Goal: Task Accomplishment & Management: Use online tool/utility

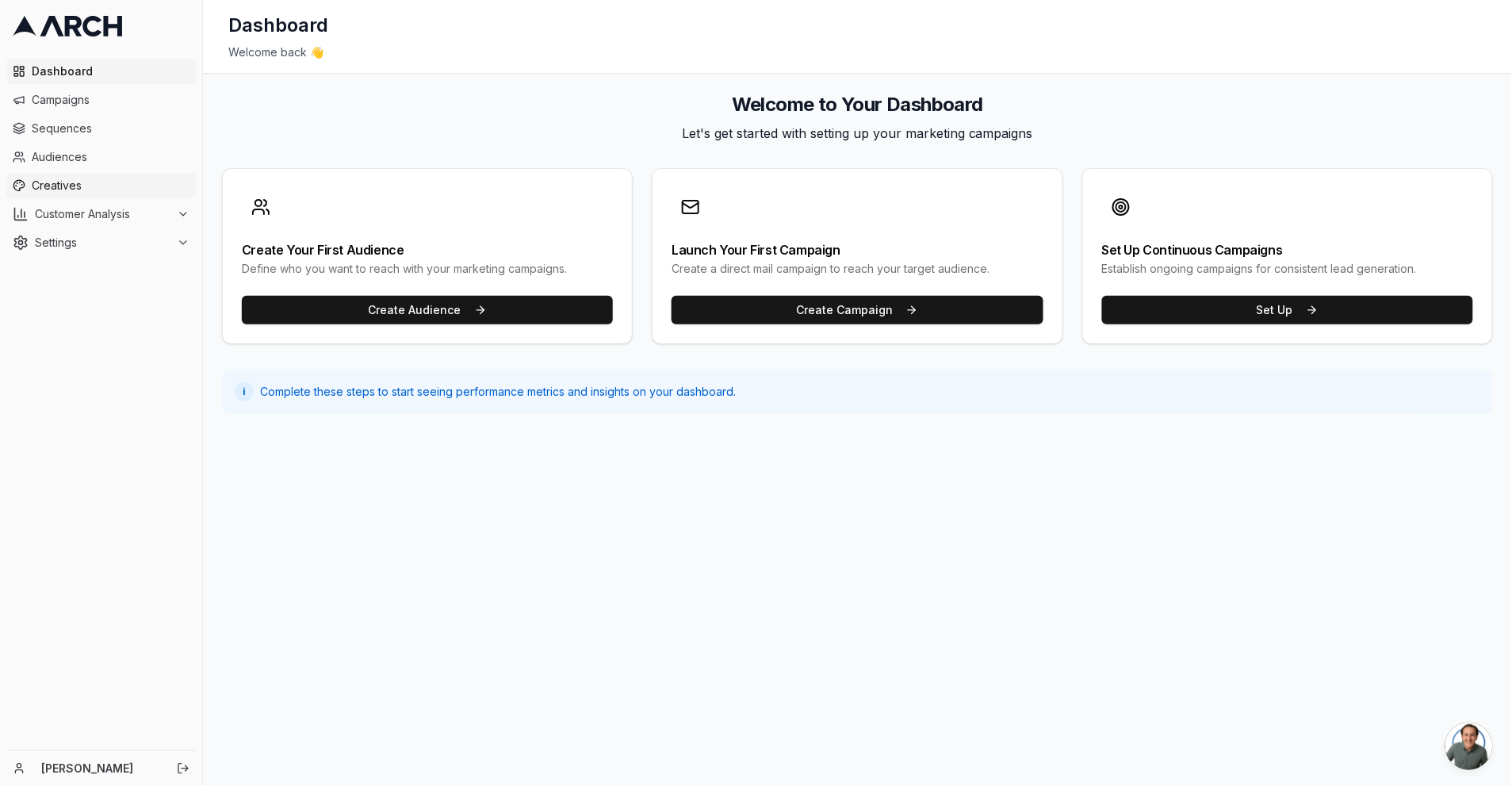
click at [112, 192] on span "Creatives" at bounding box center [111, 186] width 158 height 15
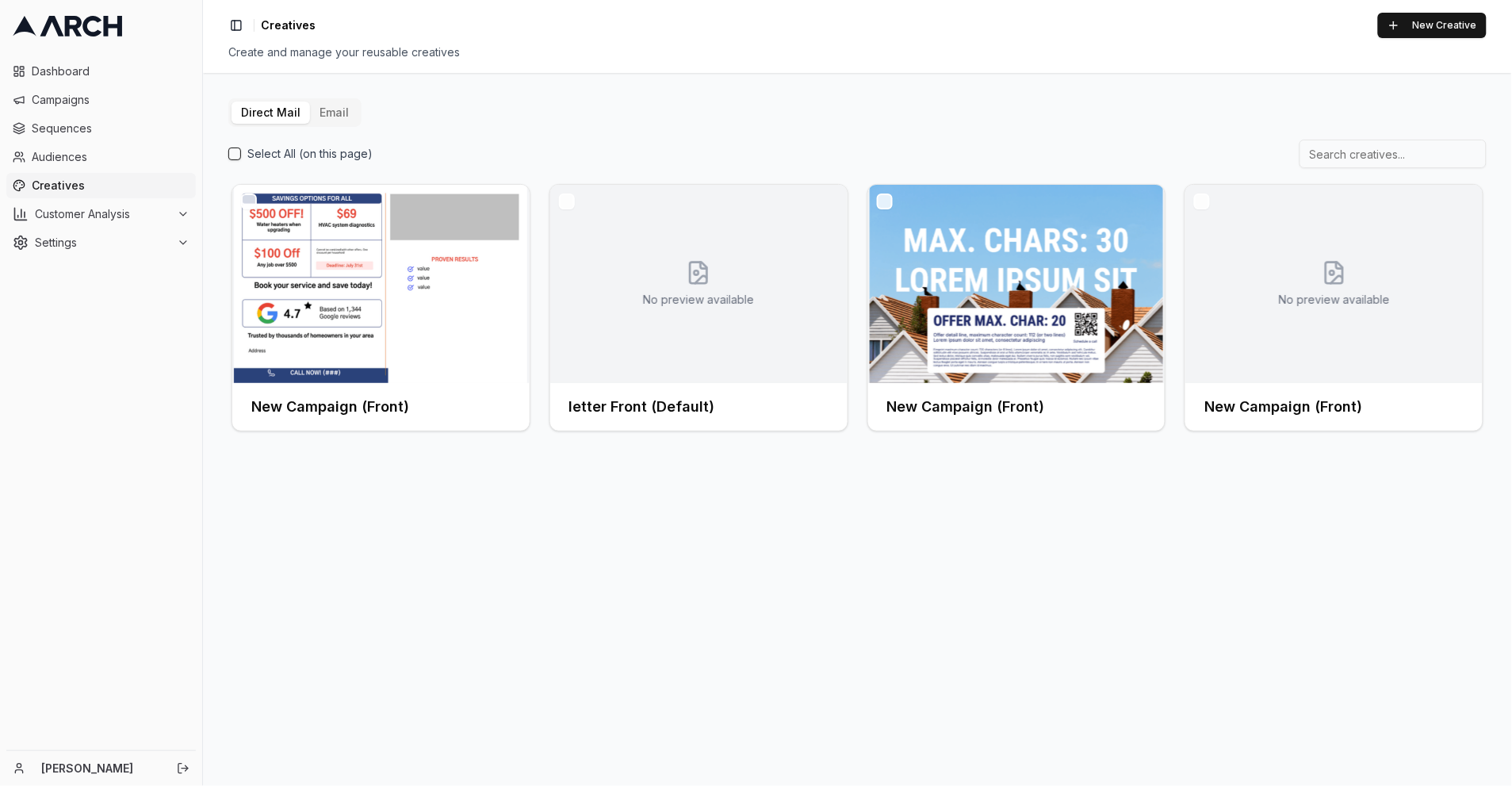
click at [330, 111] on button "Email" at bounding box center [334, 113] width 48 height 22
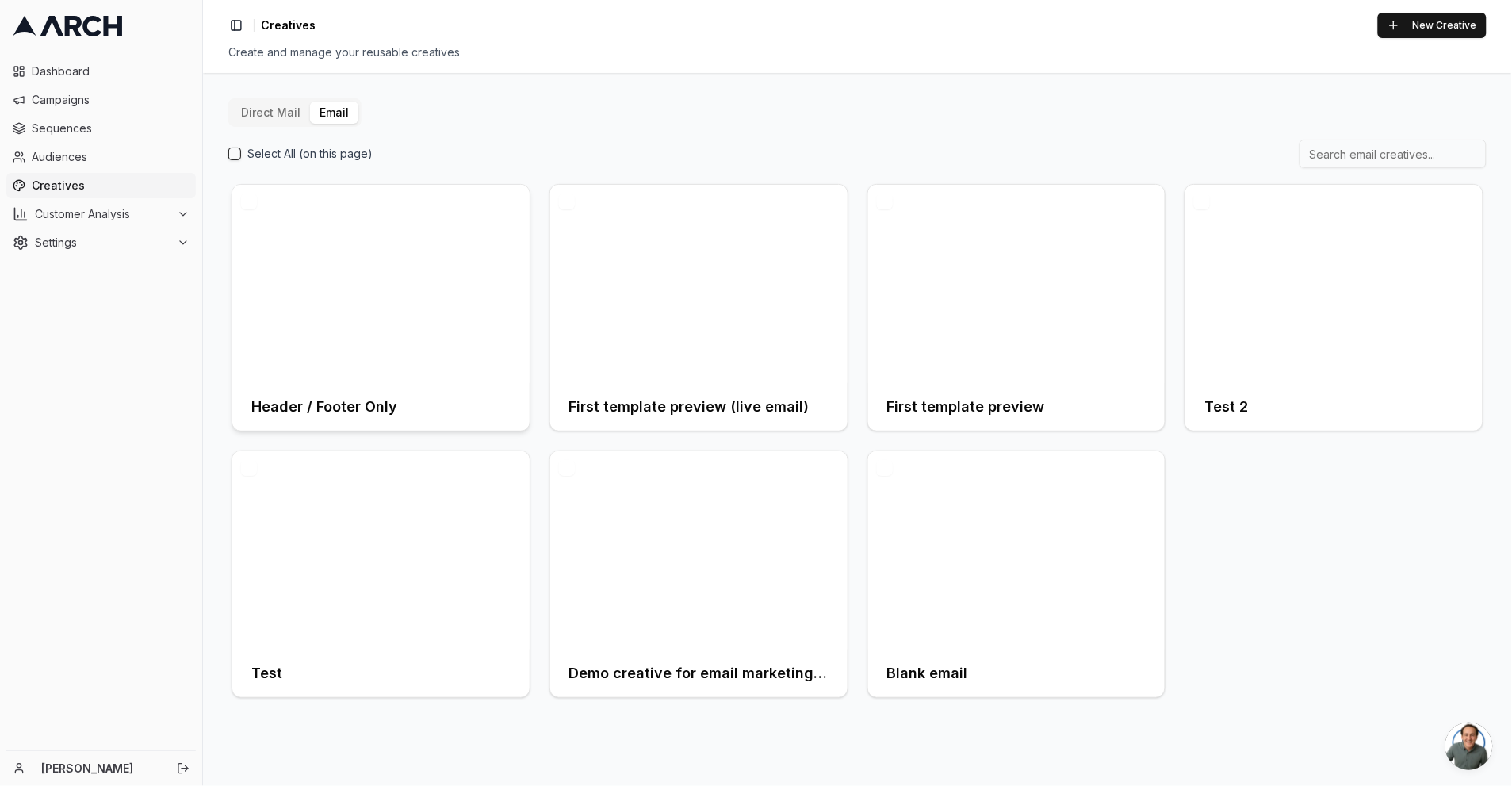
click at [461, 321] on div at bounding box center [381, 283] width 297 height 198
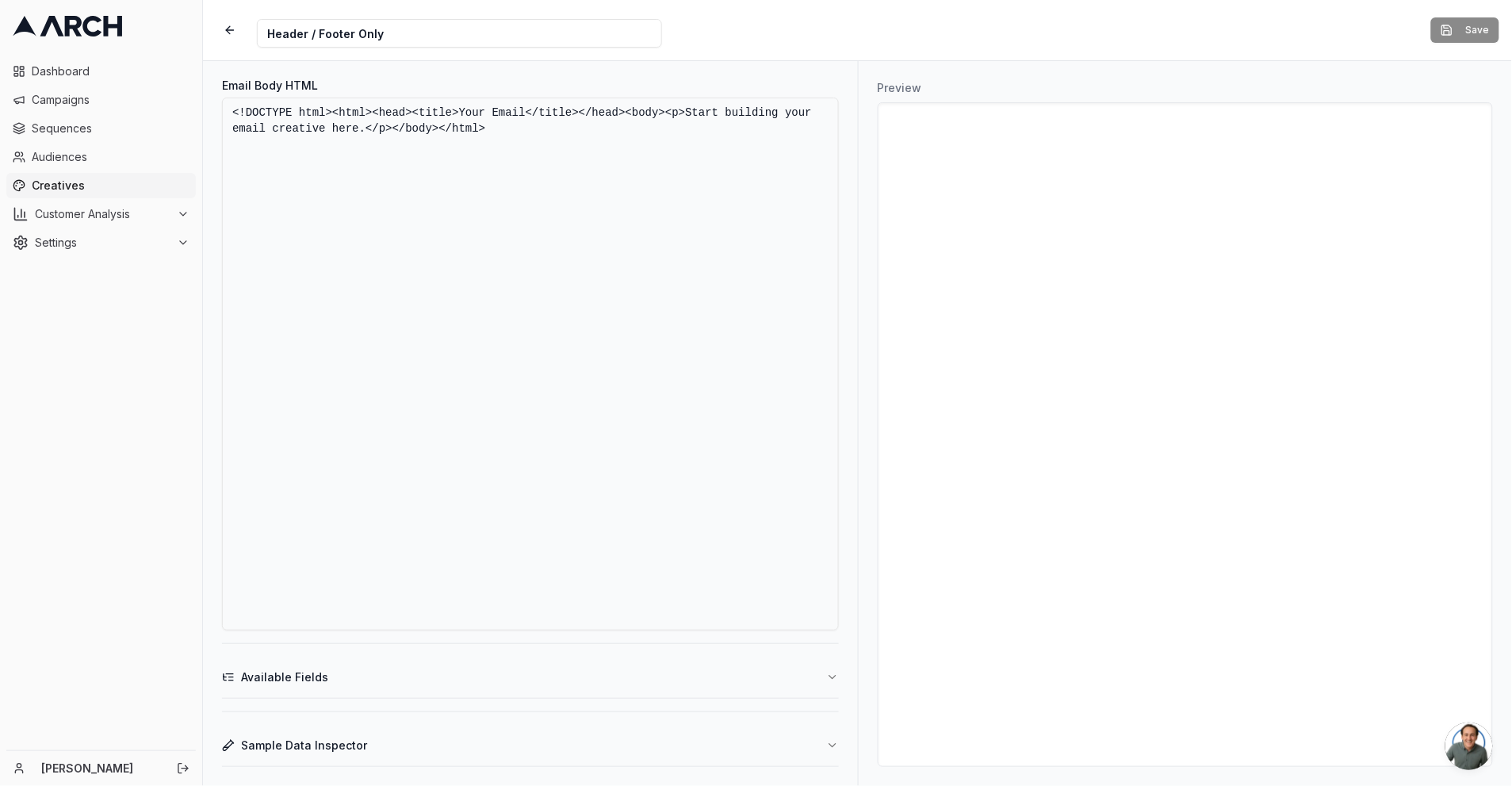
click at [64, 55] on div "Dashboard Campaigns Sequences Audiences Creatives Customer Analysis Settings" at bounding box center [100, 157] width 202 height 210
click at [63, 64] on span "Dashboard" at bounding box center [111, 71] width 158 height 15
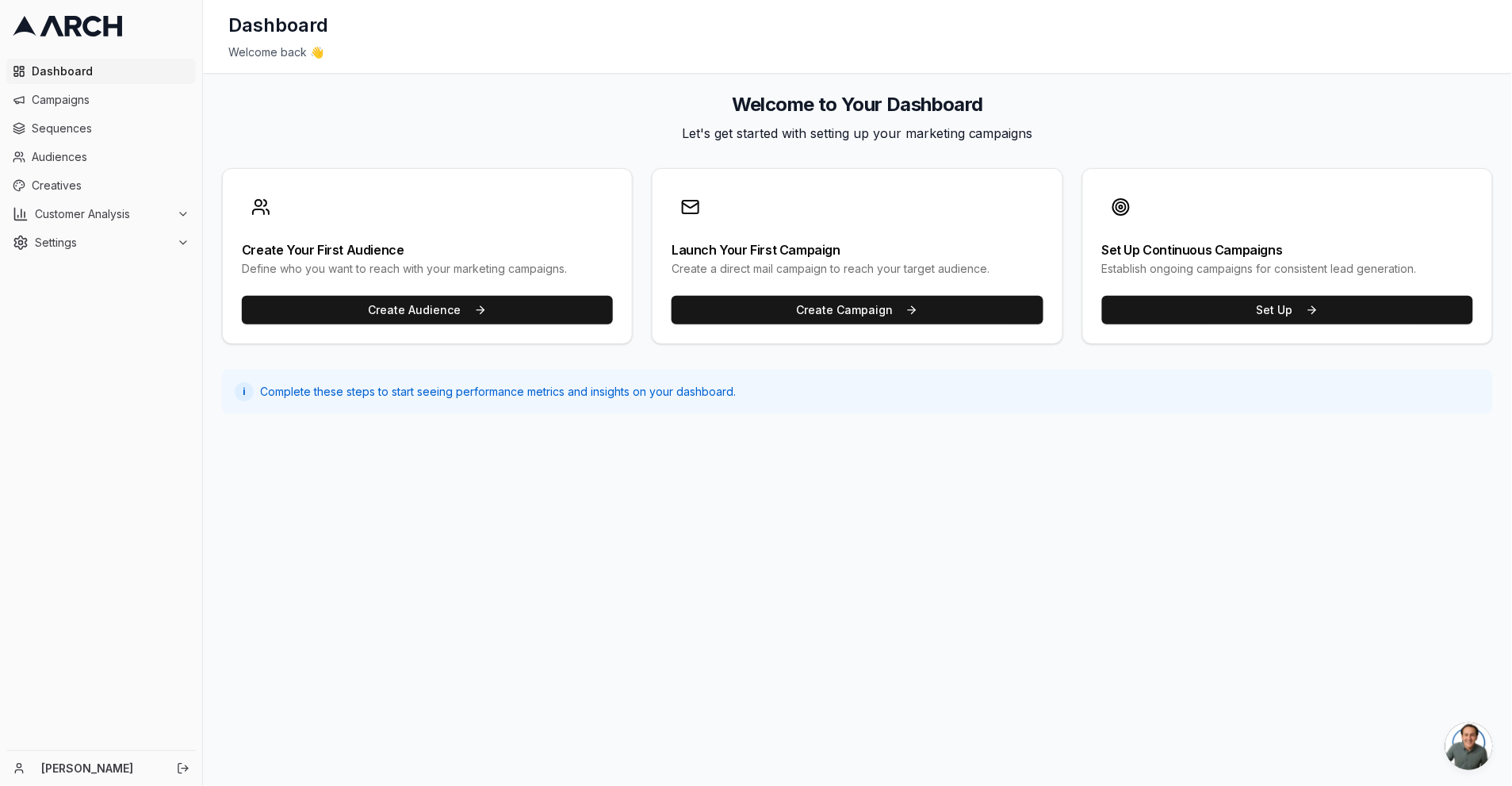
click at [81, 170] on ul "Dashboard Campaigns Sequences Audiences Creatives Customer Analysis Settings" at bounding box center [100, 156] width 190 height 197
click at [80, 181] on span "Creatives" at bounding box center [111, 186] width 158 height 15
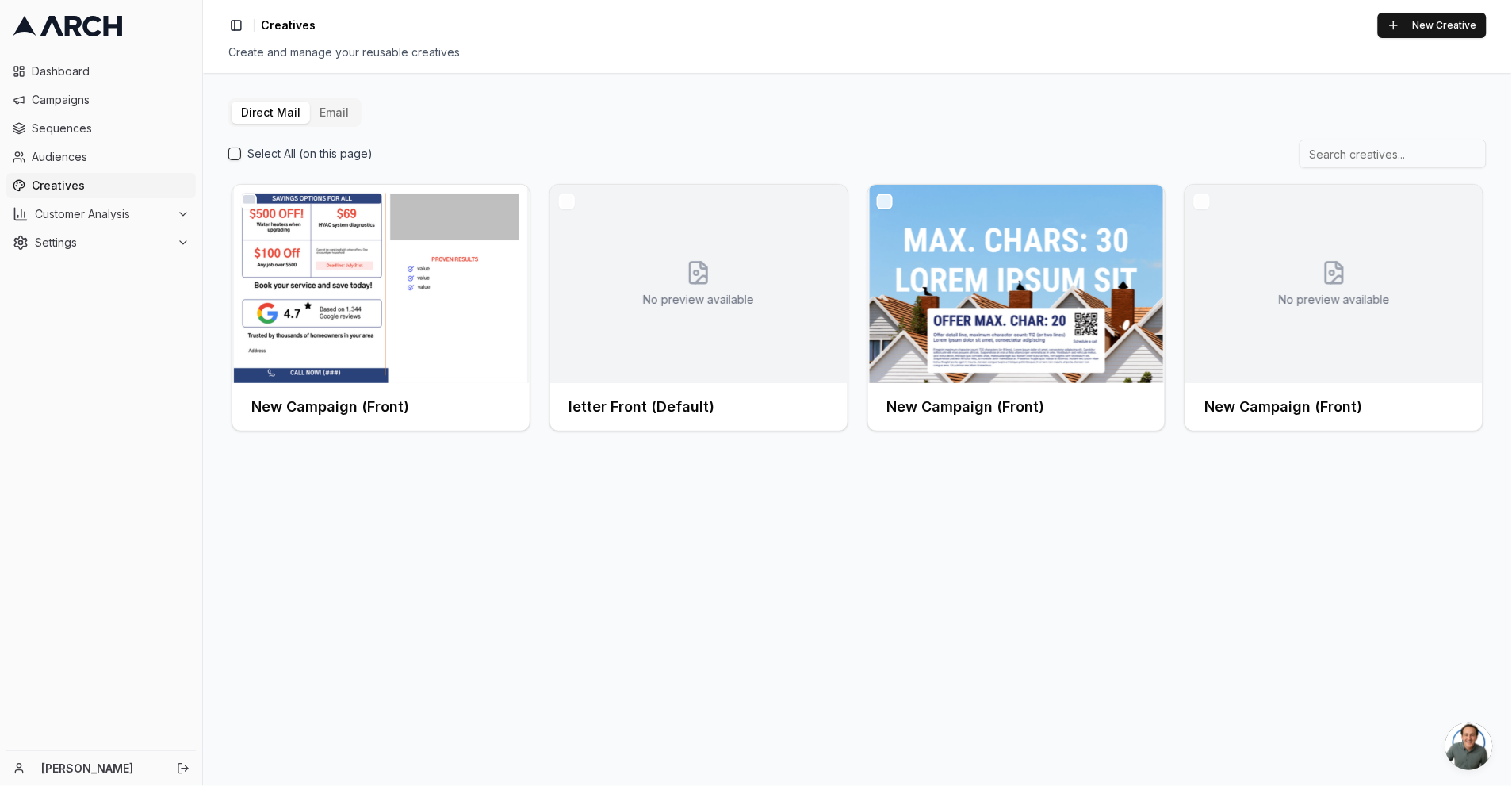
click at [336, 108] on button "Email" at bounding box center [334, 113] width 48 height 22
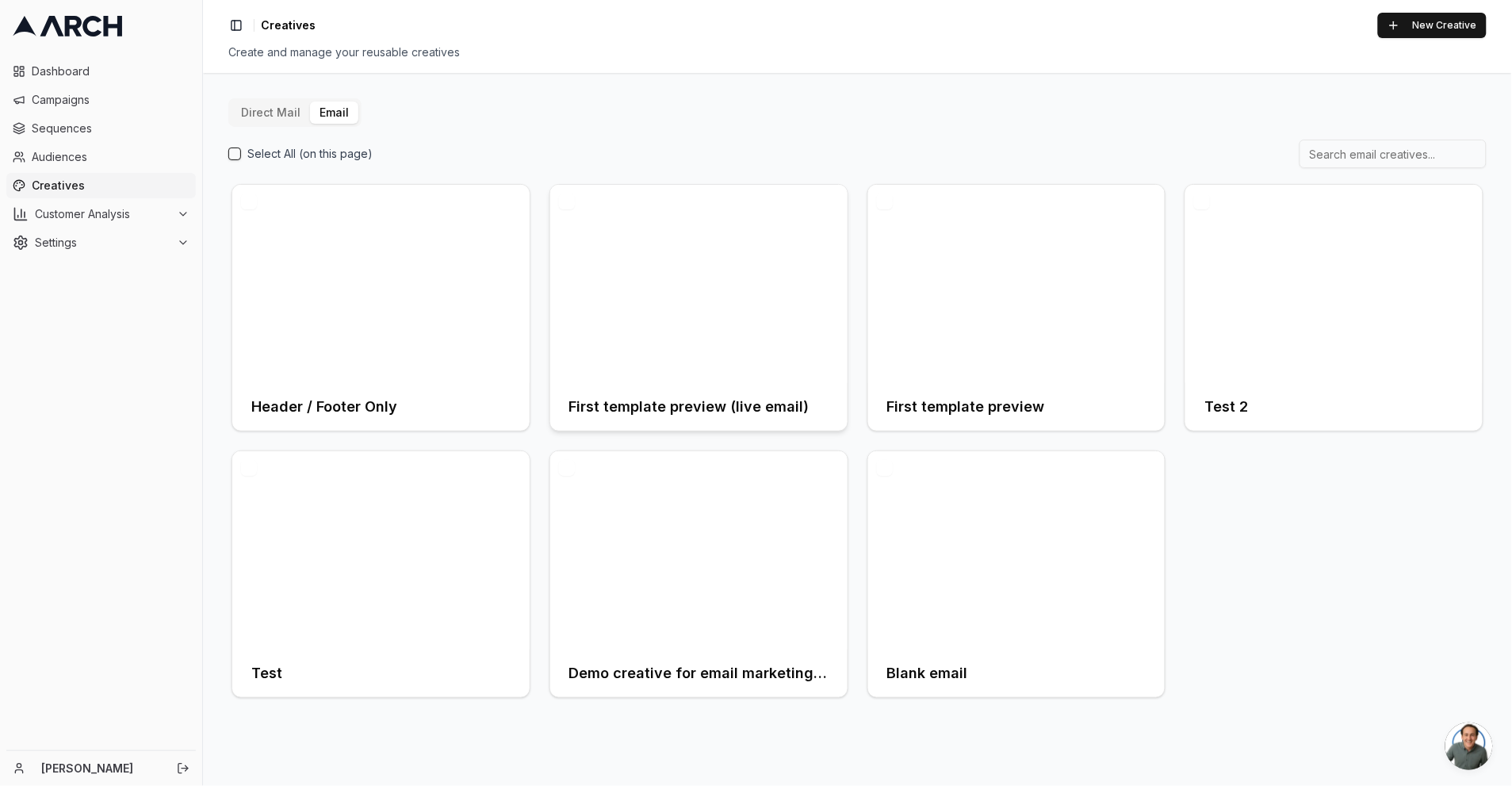
click at [726, 293] on div at bounding box center [699, 283] width 297 height 198
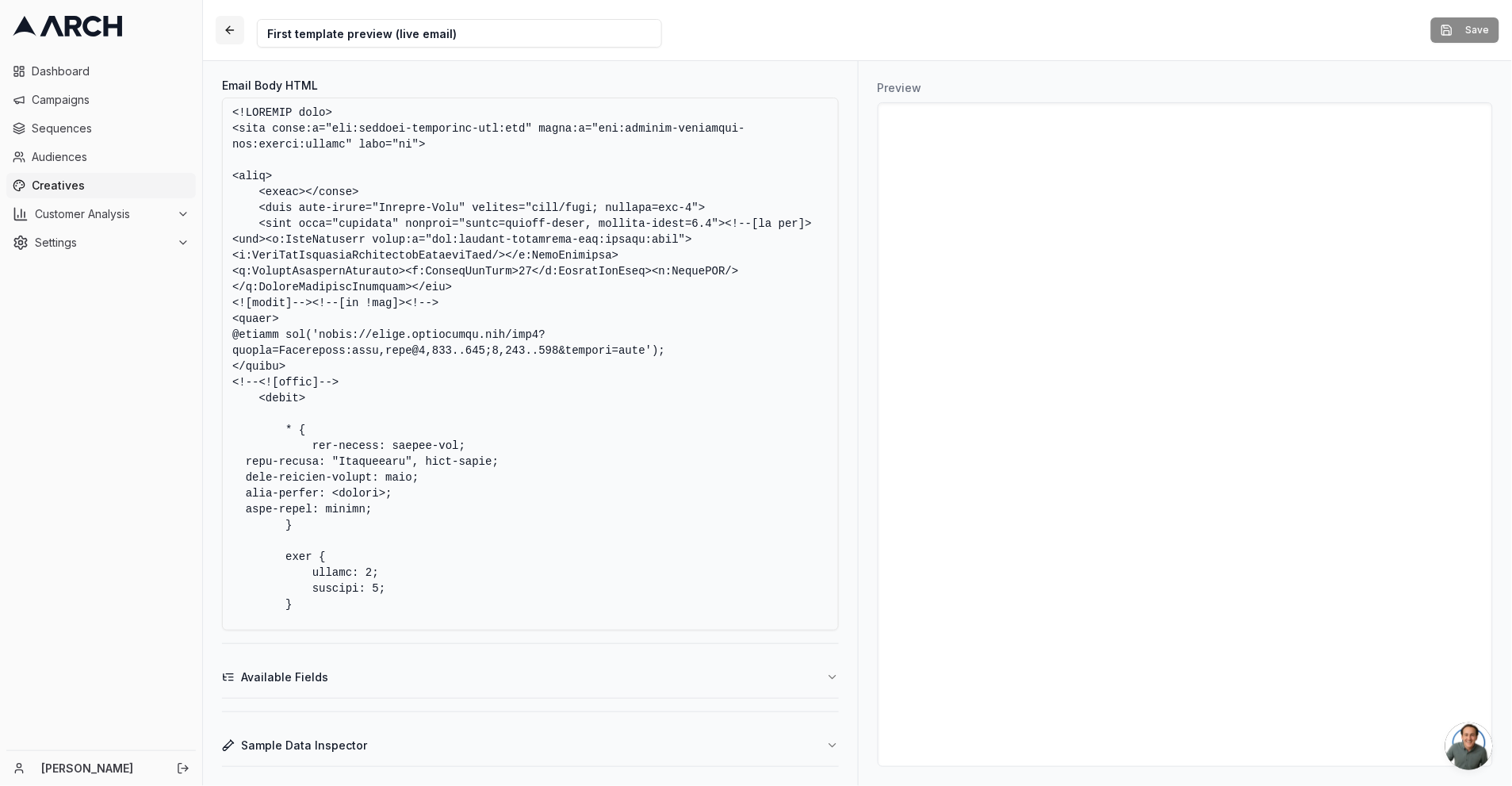
click at [233, 27] on button "button" at bounding box center [229, 29] width 28 height 28
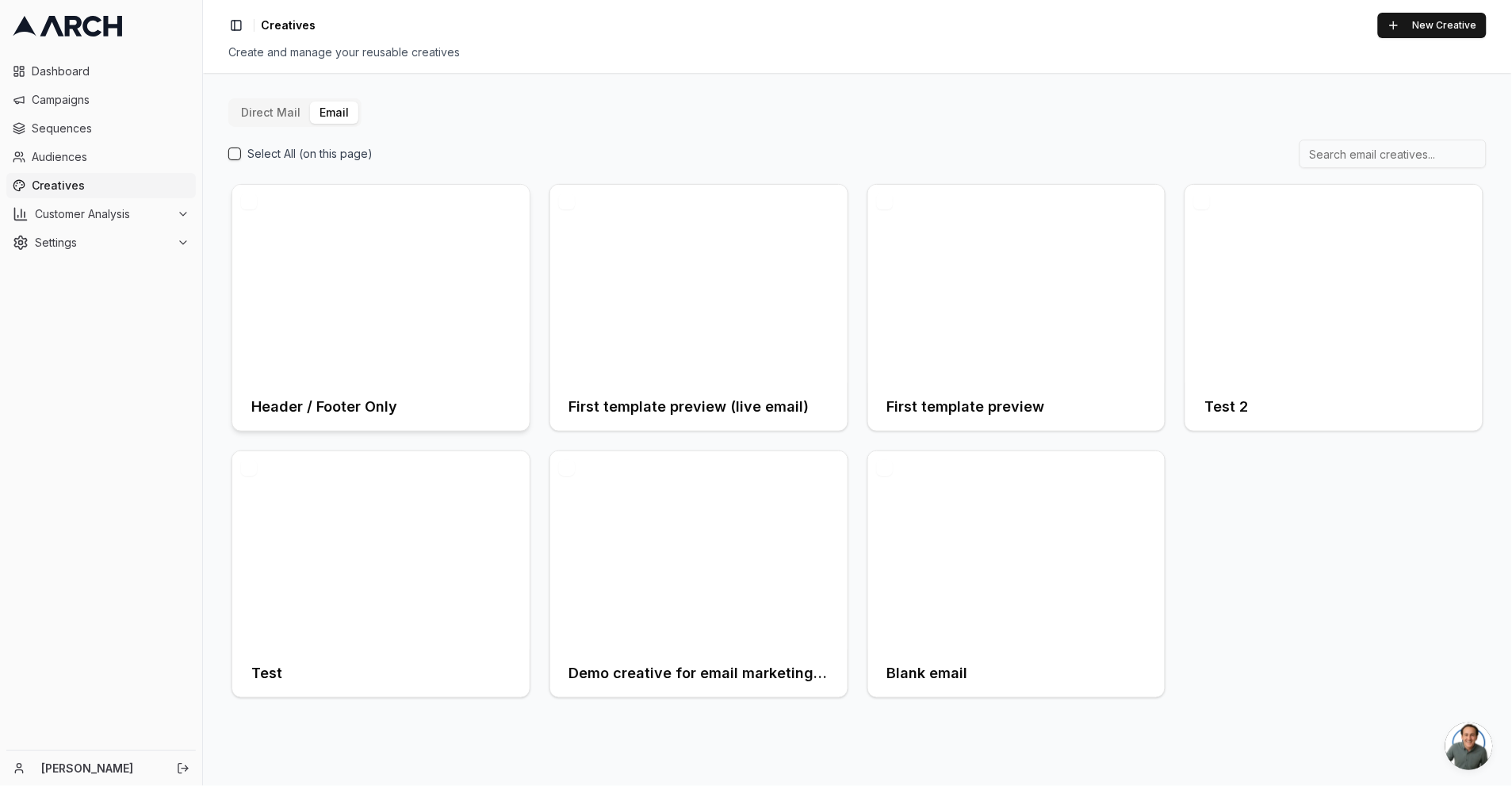
click at [443, 337] on div at bounding box center [381, 283] width 297 height 198
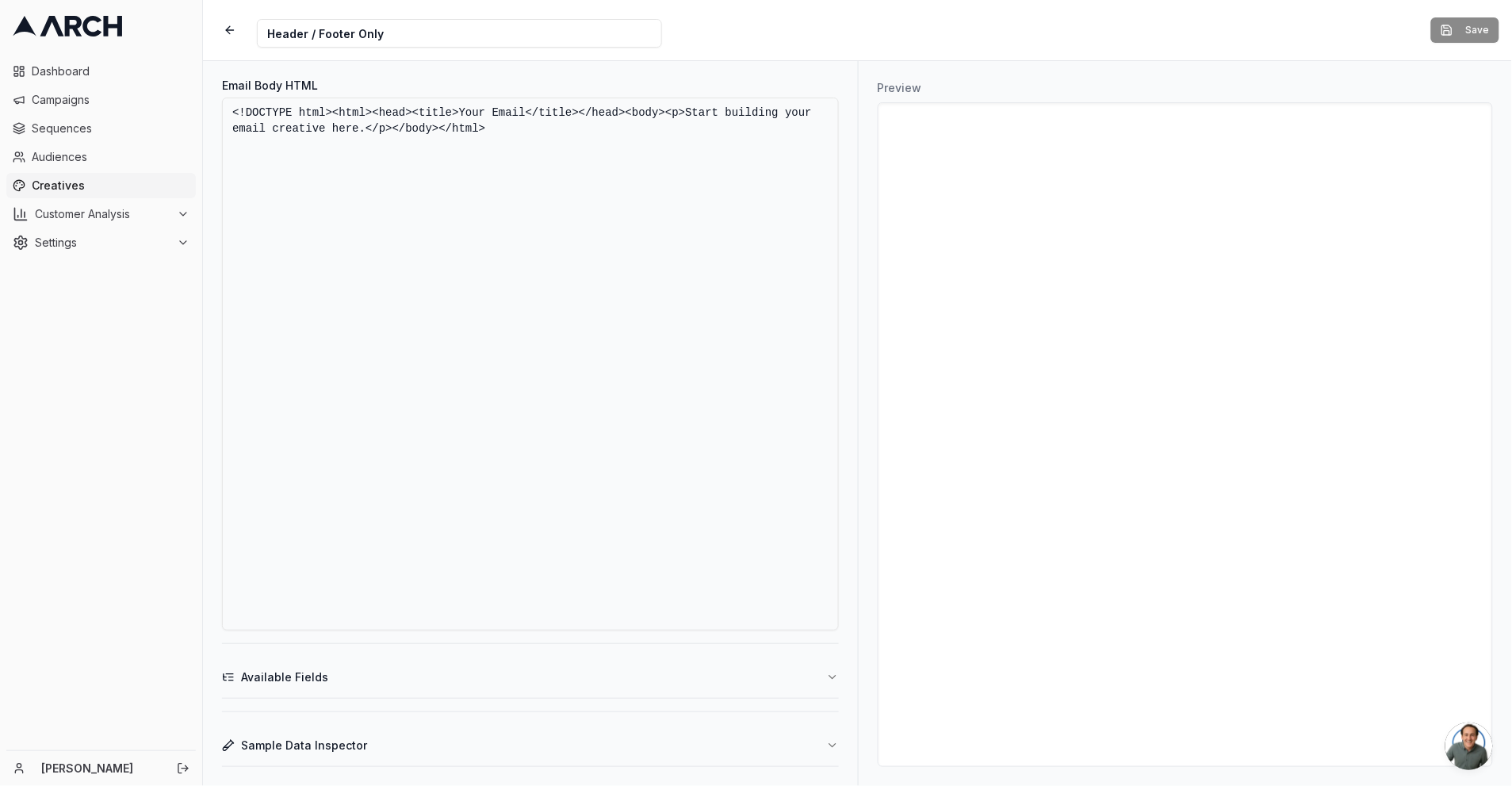
click at [586, 181] on textarea "<!DOCTYPE html><html><head><title>Your Email</title></head><body><p>Start build…" at bounding box center [531, 364] width 616 height 533
click at [228, 19] on button "button" at bounding box center [229, 29] width 28 height 28
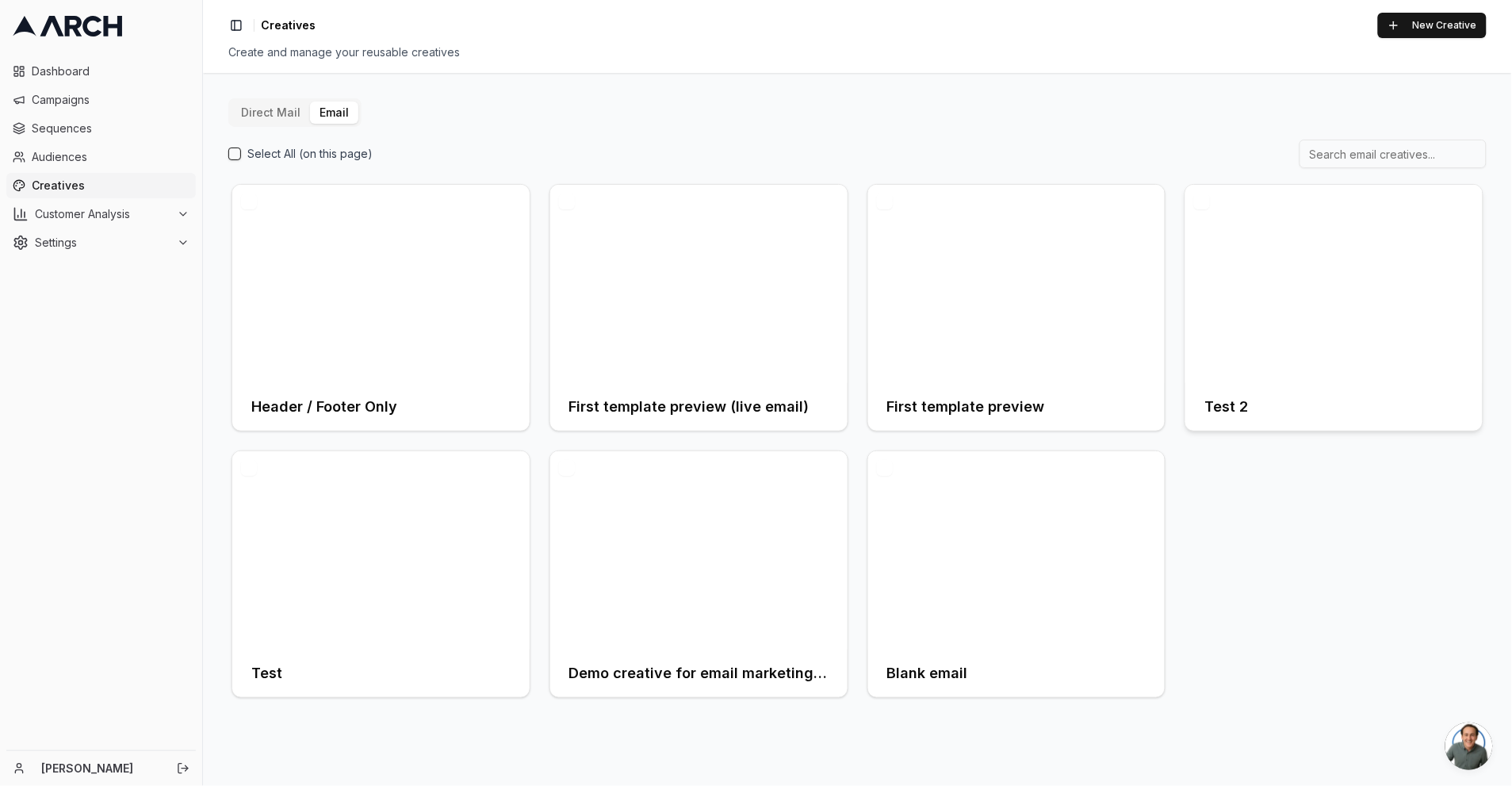
click at [1414, 237] on div at bounding box center [1334, 283] width 297 height 198
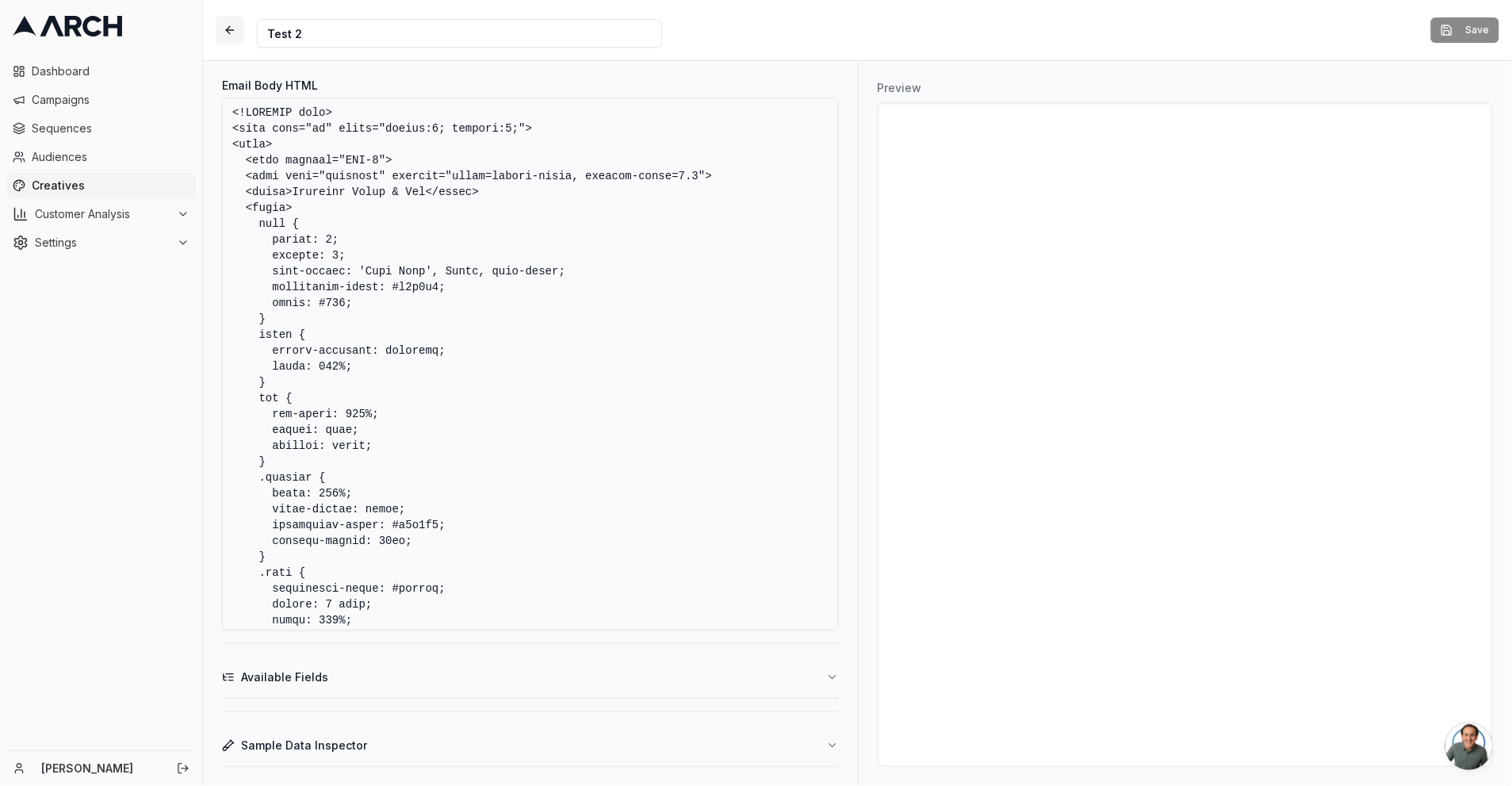
click at [224, 26] on button "button" at bounding box center [229, 29] width 28 height 28
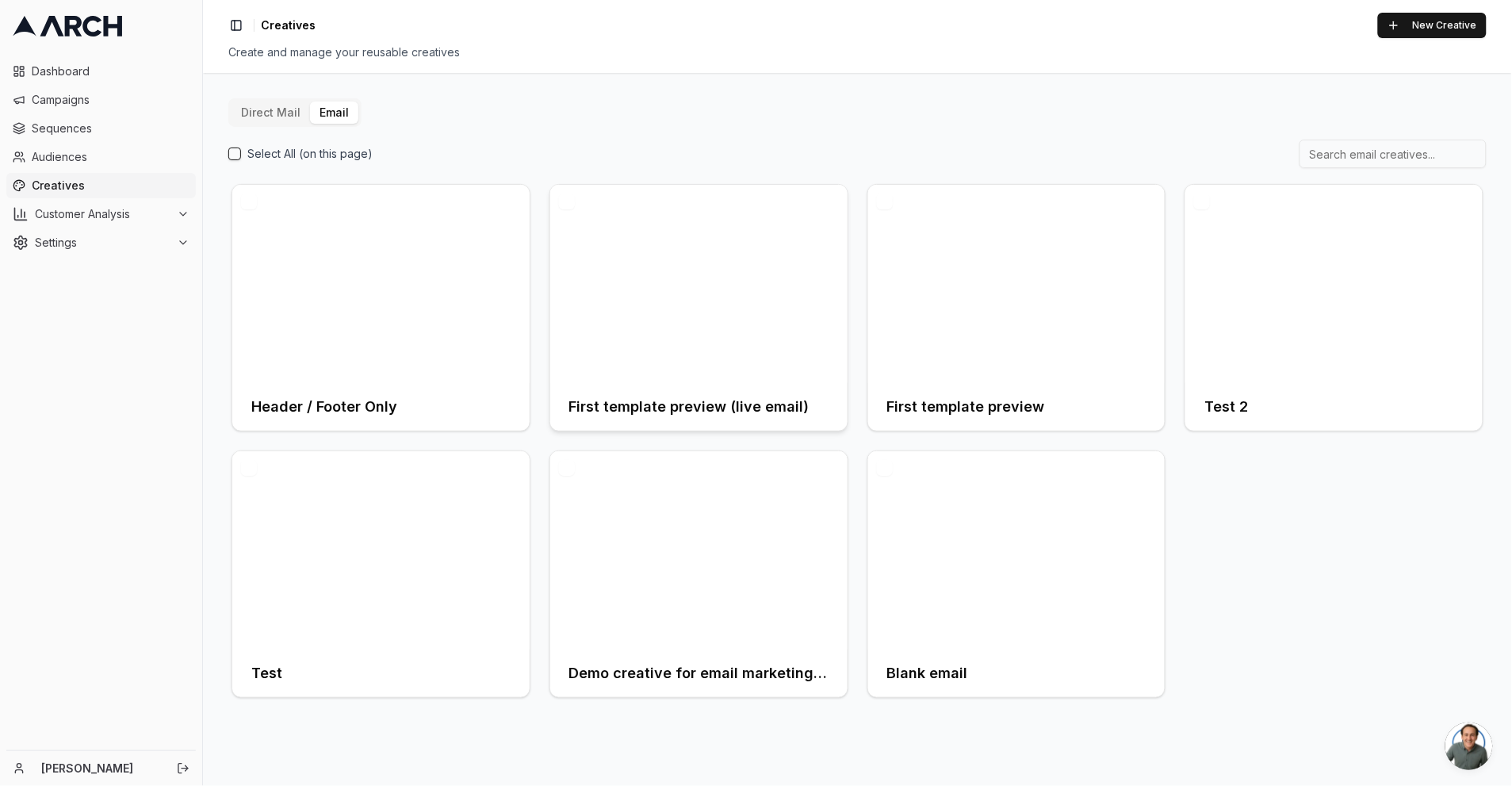
click at [662, 314] on div at bounding box center [699, 283] width 297 height 198
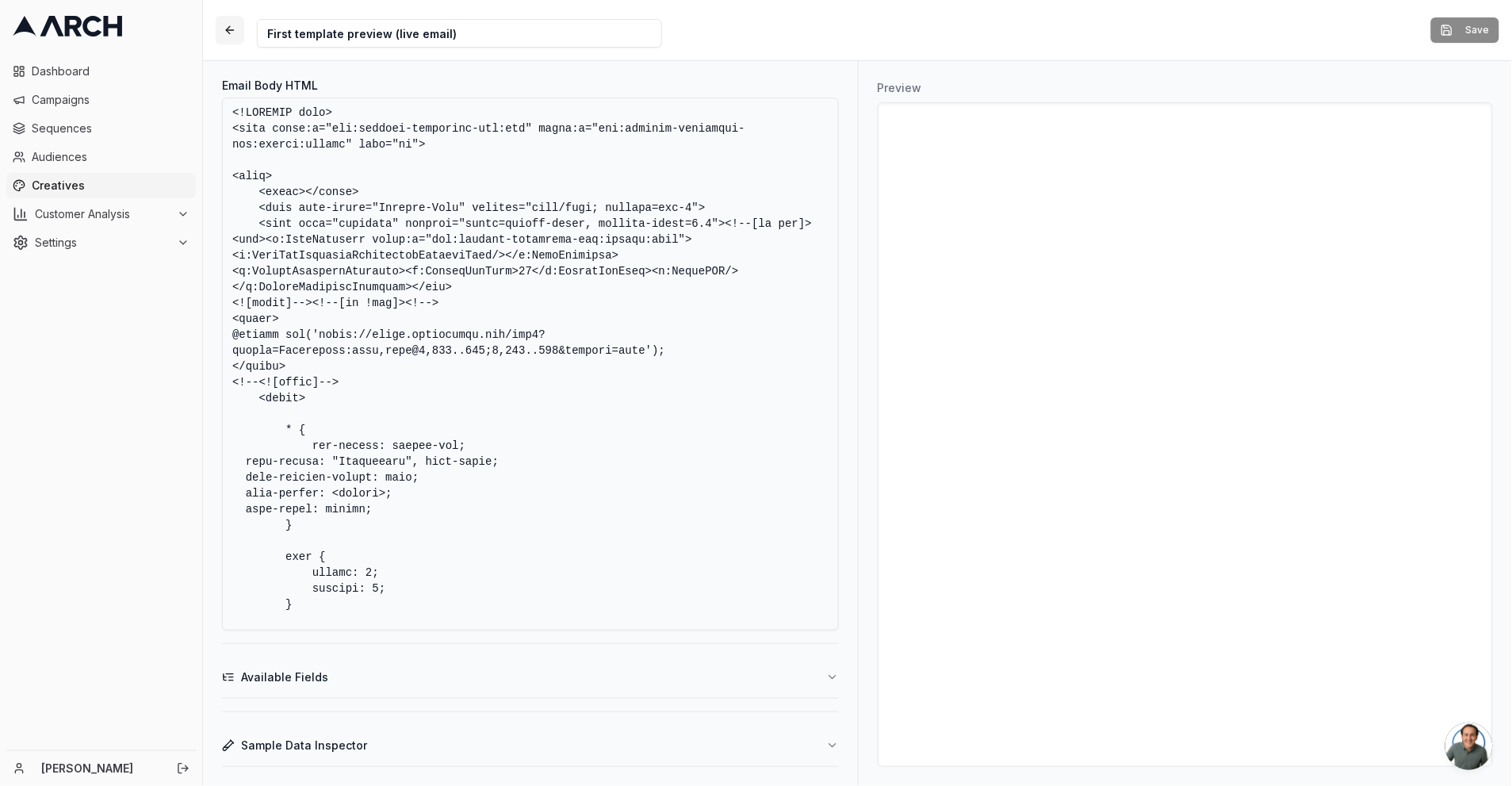
click at [230, 33] on button "button" at bounding box center [229, 29] width 28 height 28
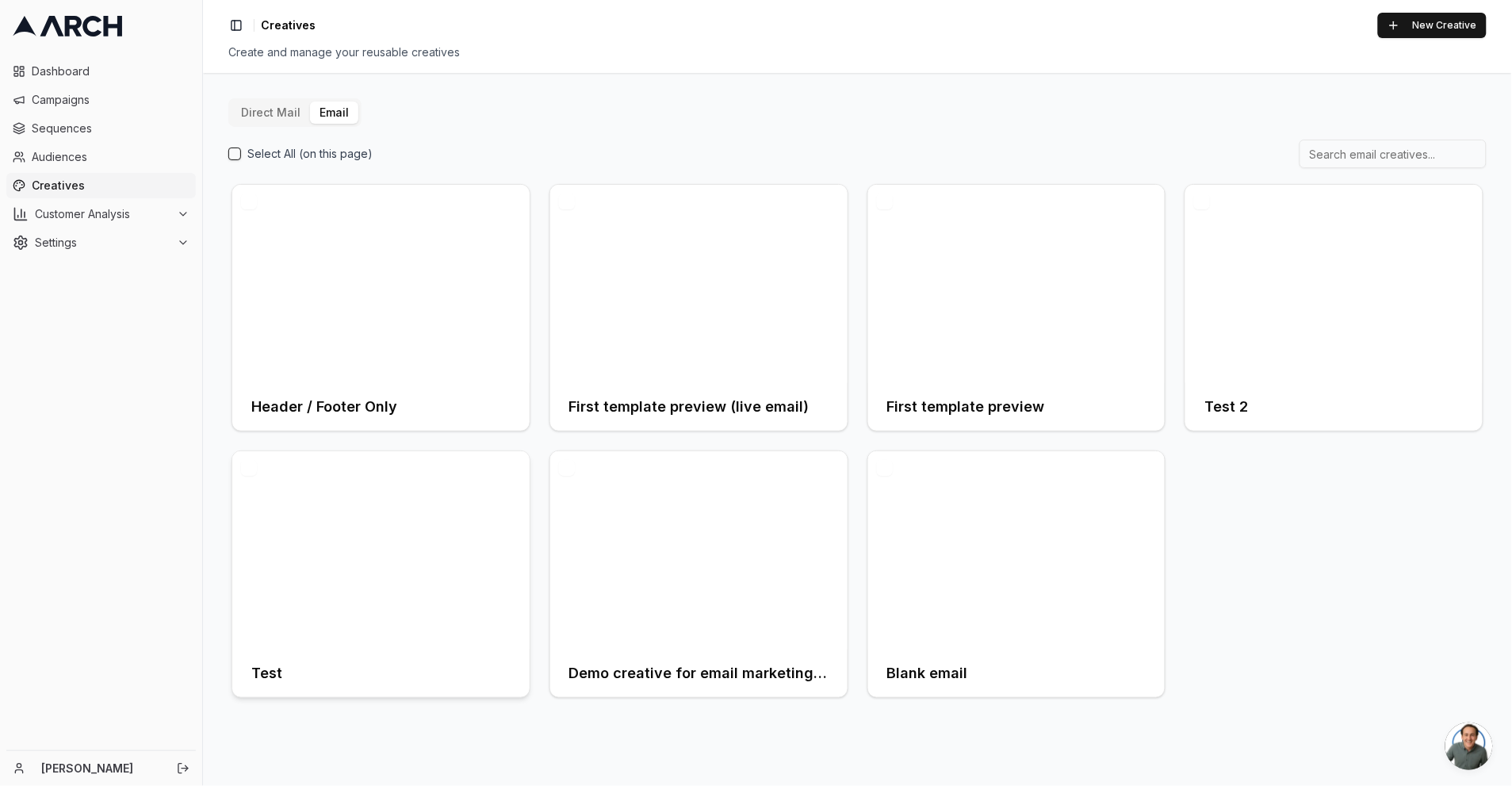
click at [337, 515] on div at bounding box center [381, 550] width 297 height 198
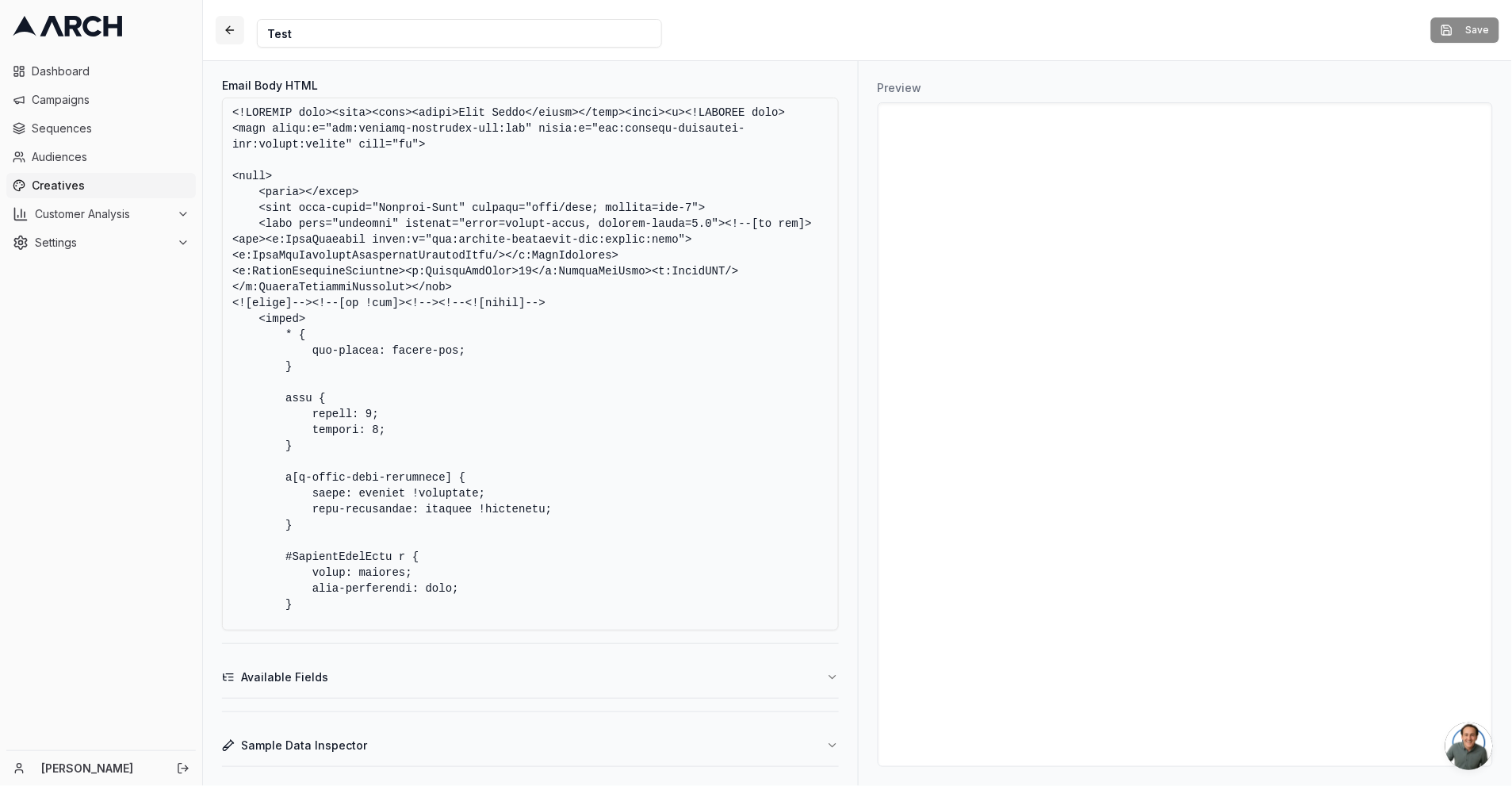
click at [233, 32] on button "button" at bounding box center [229, 29] width 28 height 28
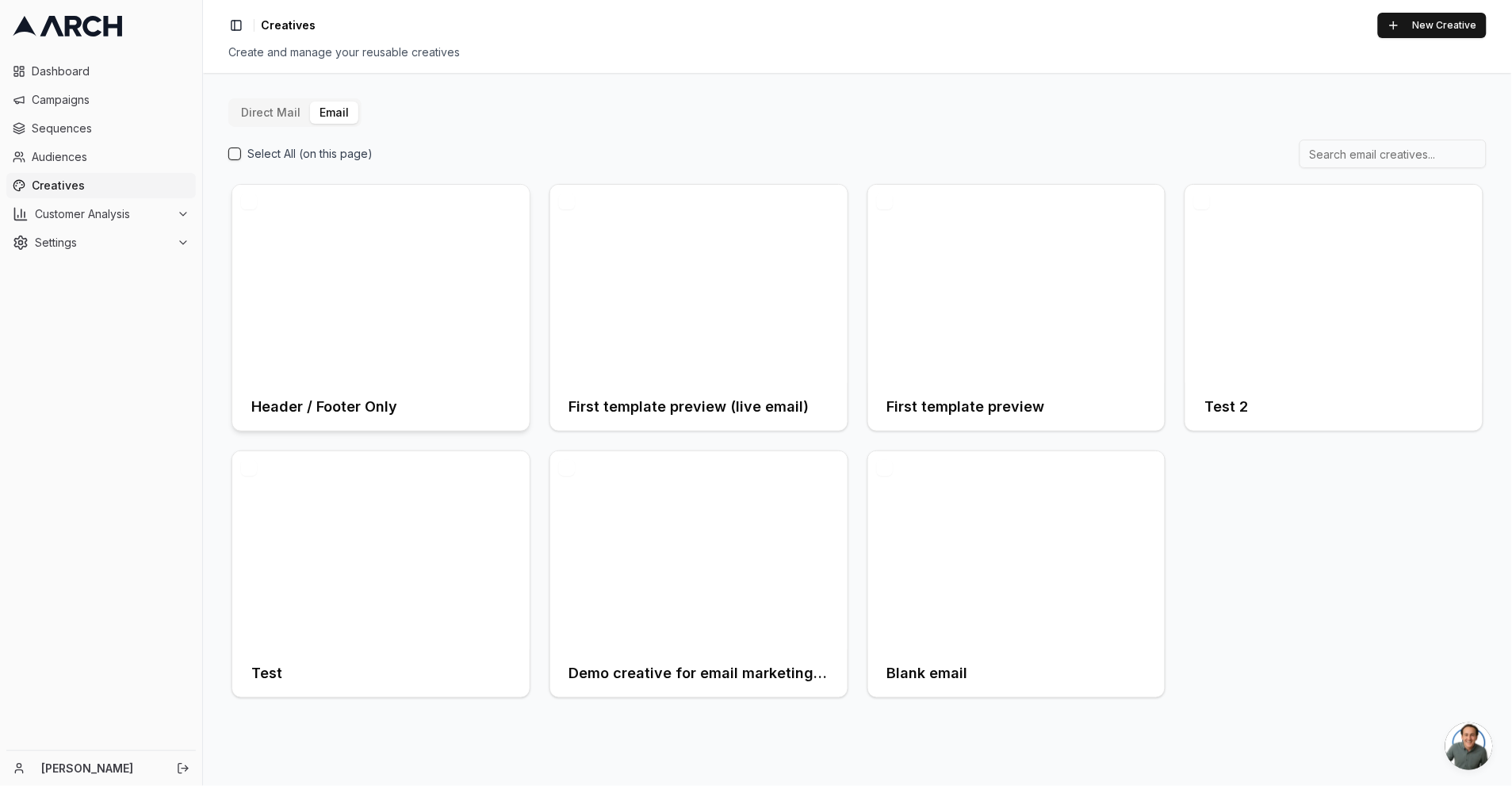
click at [446, 294] on div at bounding box center [381, 283] width 297 height 198
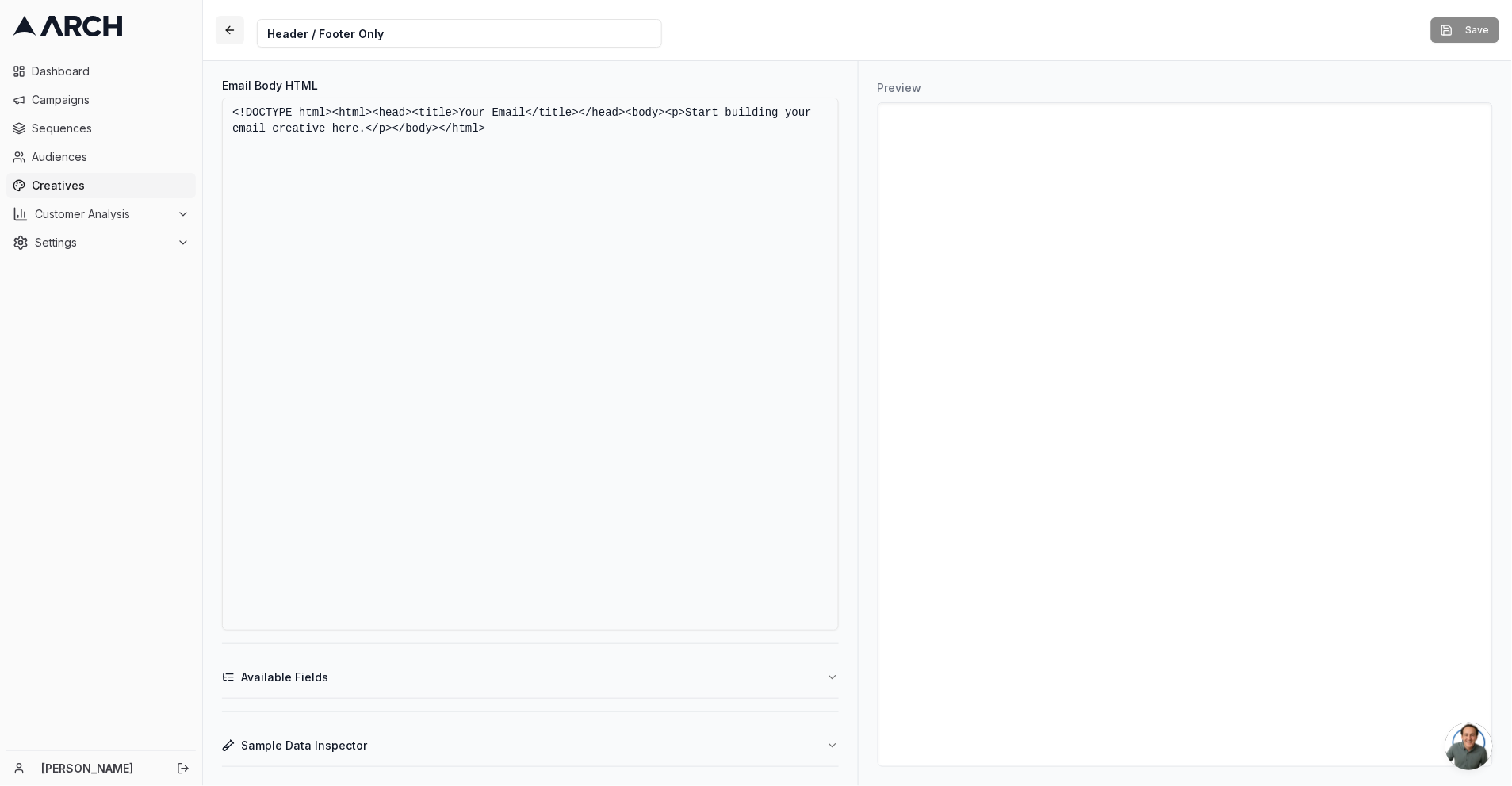
click at [238, 35] on button "button" at bounding box center [229, 29] width 28 height 28
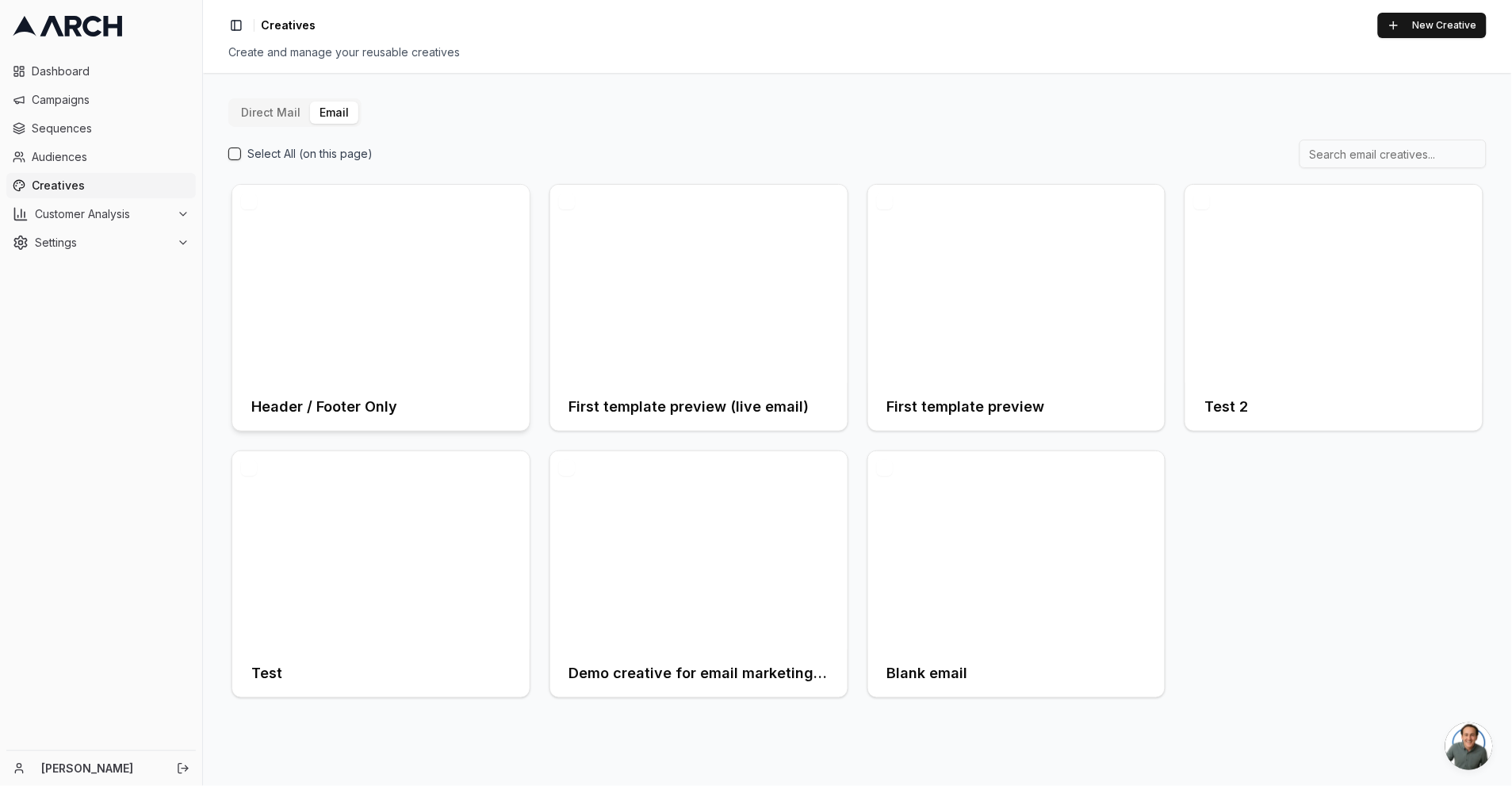
click at [386, 261] on div at bounding box center [381, 283] width 297 height 198
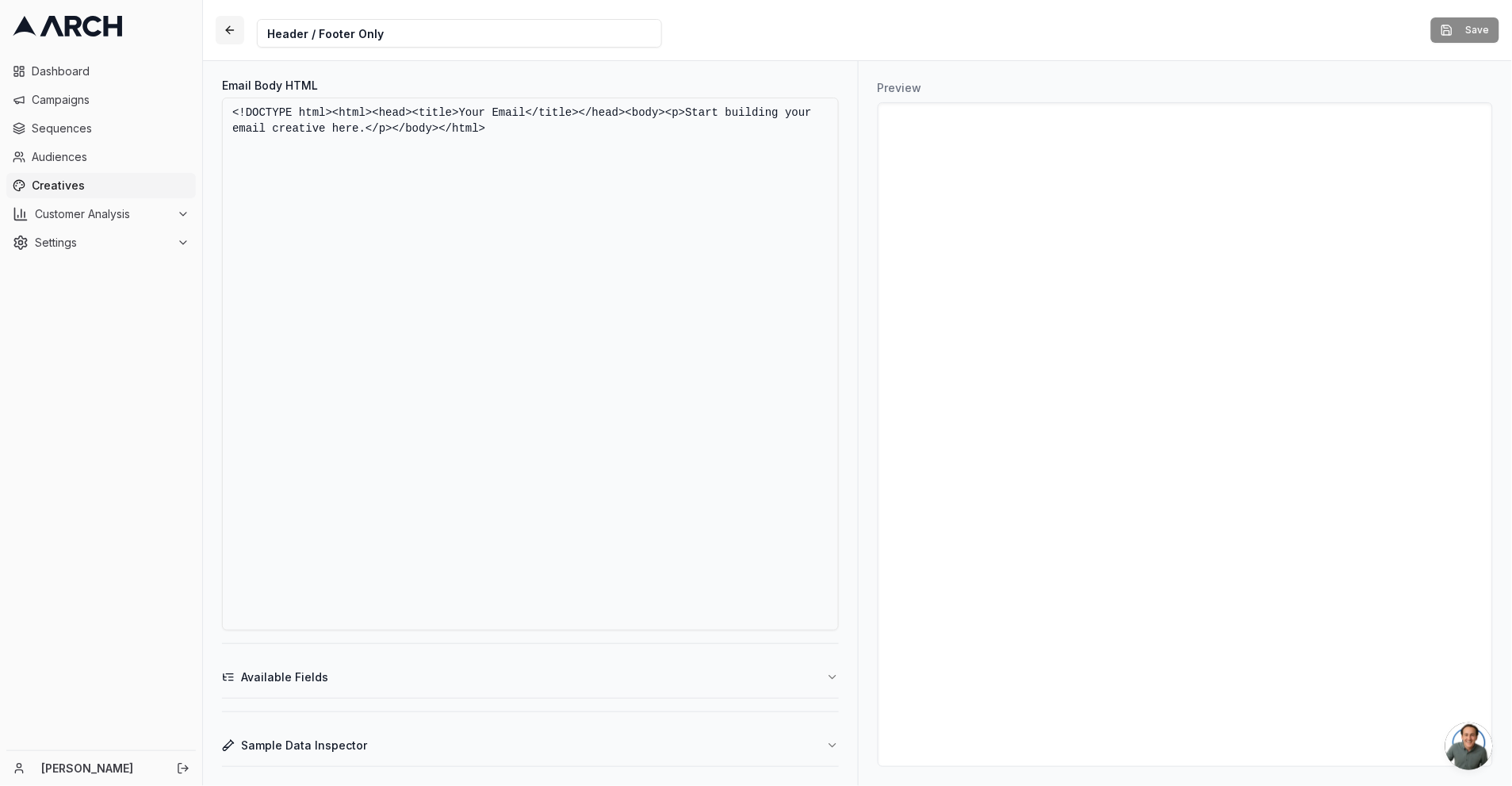
click at [228, 32] on button "button" at bounding box center [229, 29] width 28 height 28
